Goal: Task Accomplishment & Management: Complete application form

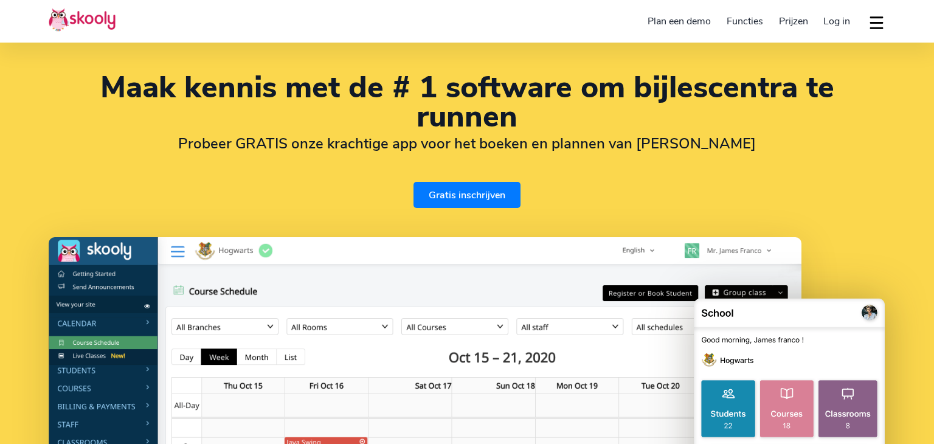
select select "nl"
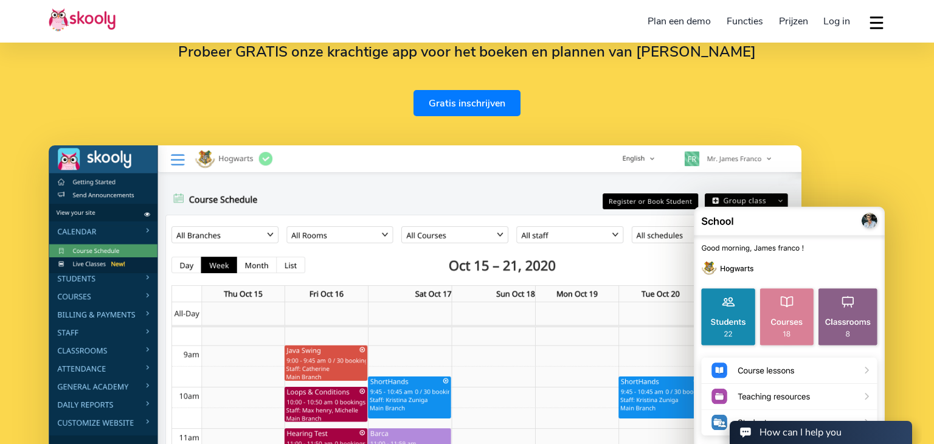
select select "31"
select select "Netherlands"
select select "Europe/Amsterdam"
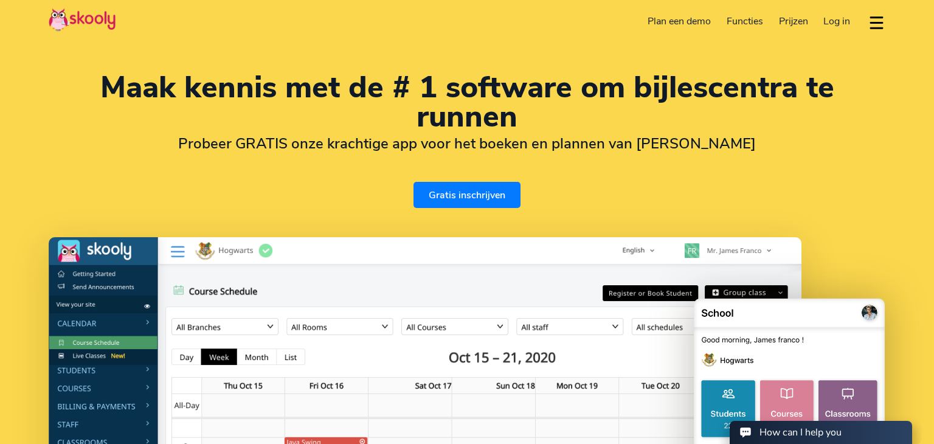
click at [474, 190] on link "Gratis inschrijven" at bounding box center [467, 195] width 107 height 26
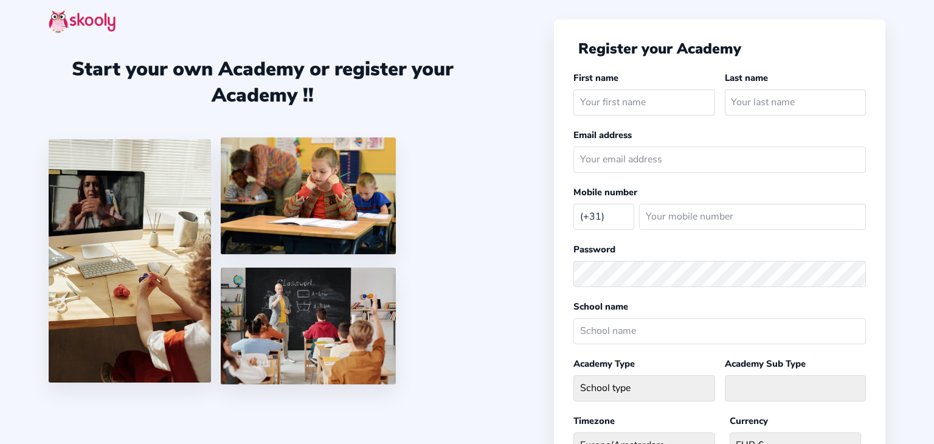
select select "NL"
type input "zainedin"
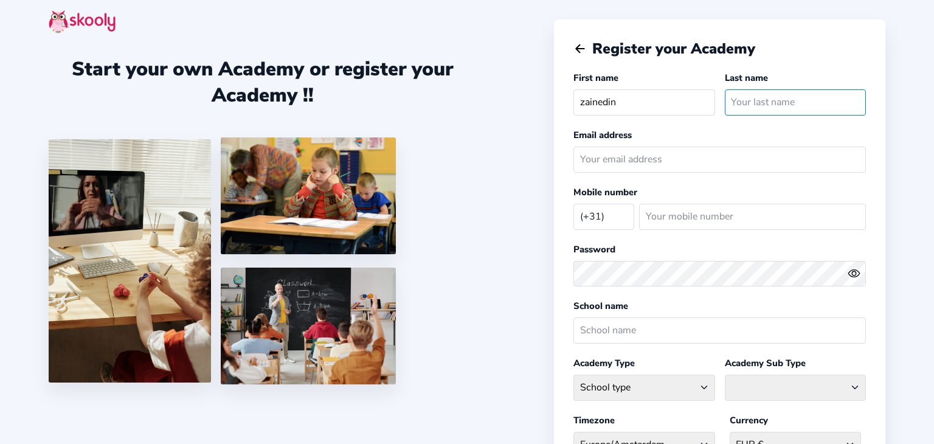
click at [781, 104] on input "text" at bounding box center [795, 102] width 141 height 26
type input "souini"
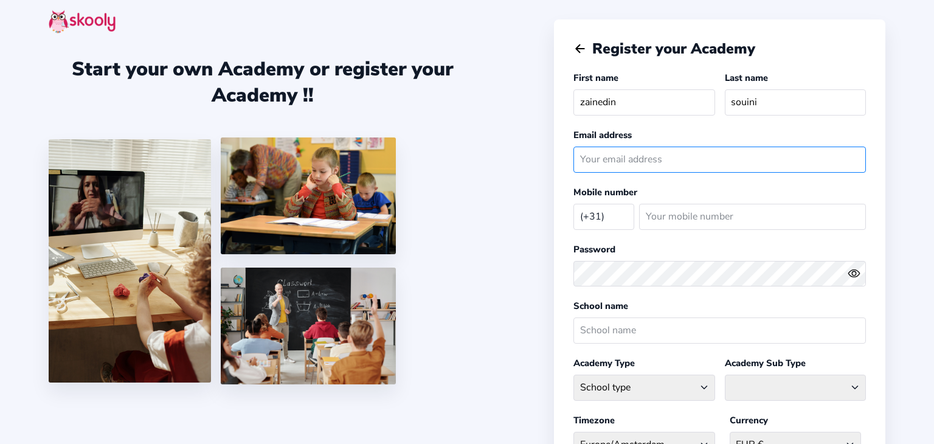
click at [695, 161] on input "email" at bounding box center [719, 160] width 293 height 26
type input "zainyhamsters@gmail.com"
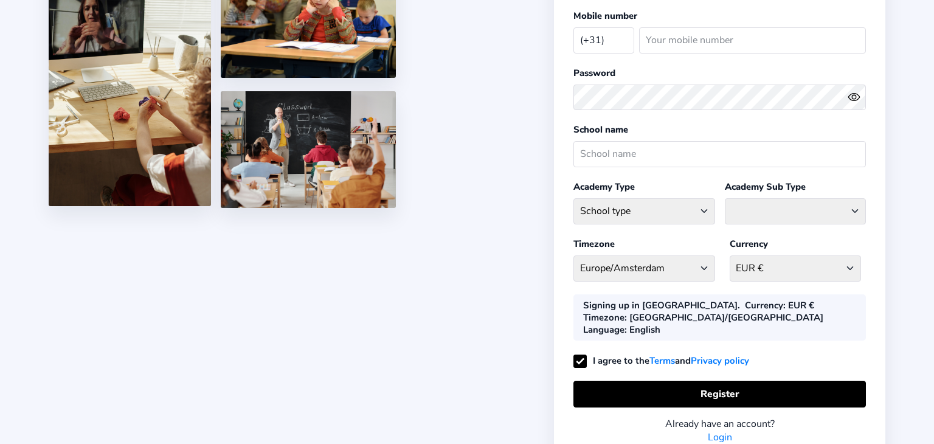
scroll to position [221, 0]
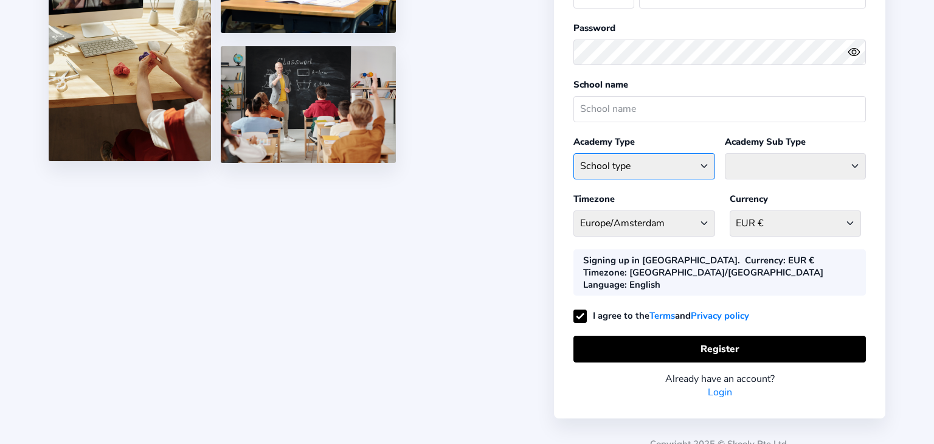
click at [631, 163] on select "School type Academic Afterschool Arts Dance Homeschool Language Martial Arts Mu…" at bounding box center [643, 166] width 141 height 26
select select "AH"
click at [573, 153] on select "School type Academic Afterschool Arts Dance Homeschool Language Martial Arts Mu…" at bounding box center [643, 166] width 141 height 26
click at [751, 170] on select "Afterschool Homeschool" at bounding box center [795, 166] width 141 height 26
select select "AS"
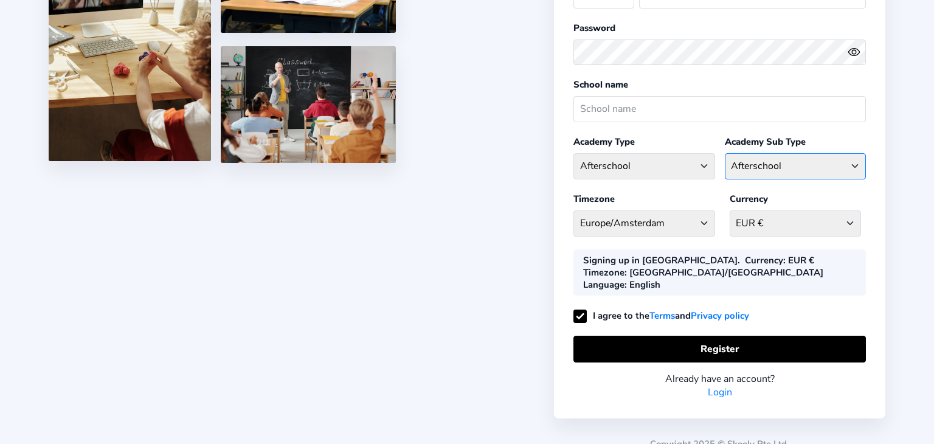
click at [725, 153] on select "Afterschool Homeschool" at bounding box center [795, 166] width 141 height 26
click at [683, 225] on select "Europe/Amsterdam Afghanistan - Asia/Kabul Albania - Europe/Tirane Algeria - Afr…" at bounding box center [643, 223] width 141 height 26
click at [486, 265] on div "Start your own Academy or register your Academy !! Register your Academy First …" at bounding box center [467, 119] width 934 height 681
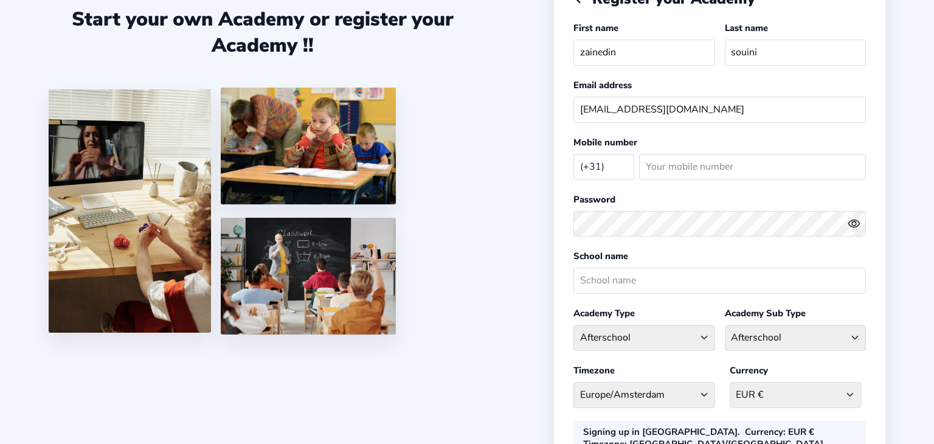
scroll to position [35, 0]
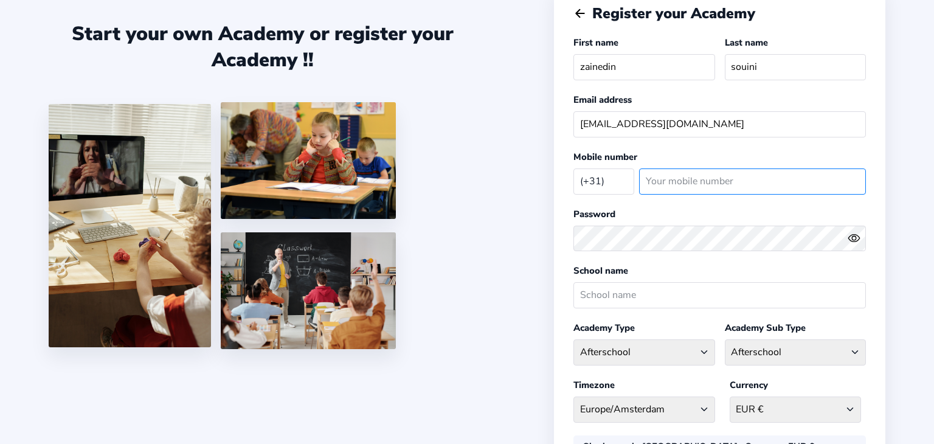
click at [661, 181] on input "number" at bounding box center [752, 181] width 227 height 26
type input "621667868"
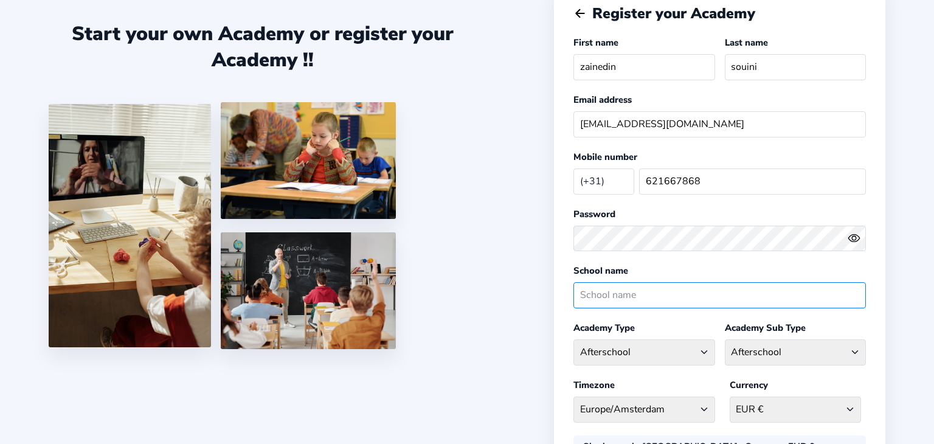
click at [692, 282] on input "text" at bounding box center [719, 295] width 293 height 26
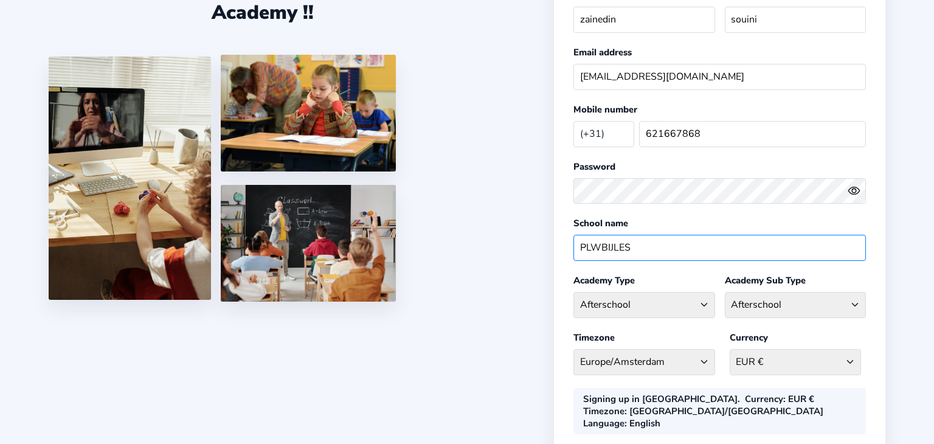
scroll to position [221, 0]
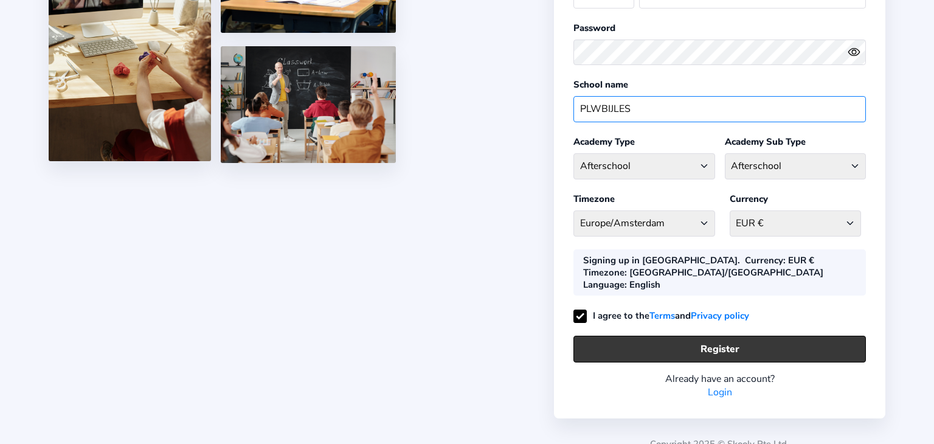
type input "PLWBIJLES"
click at [692, 336] on button "Register" at bounding box center [719, 349] width 293 height 26
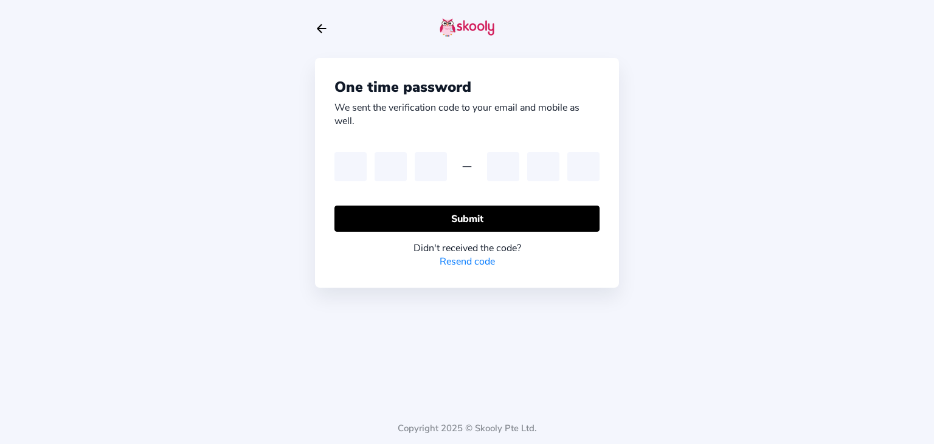
type input "5"
type input "1"
type input "2"
type input "9"
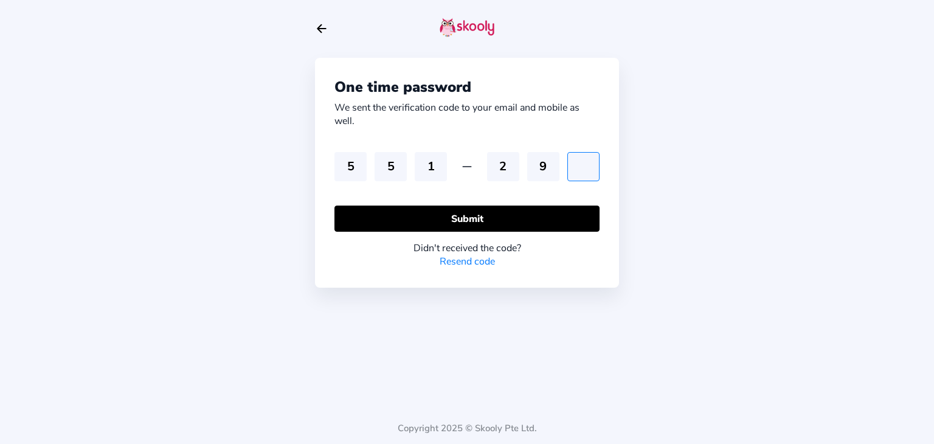
type input "0"
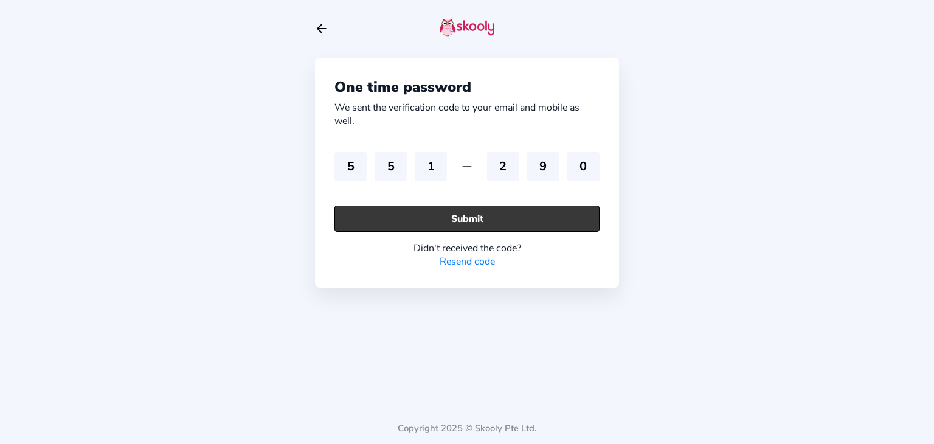
click at [569, 216] on button "Submit" at bounding box center [466, 219] width 265 height 26
